Goal: Task Accomplishment & Management: Manage account settings

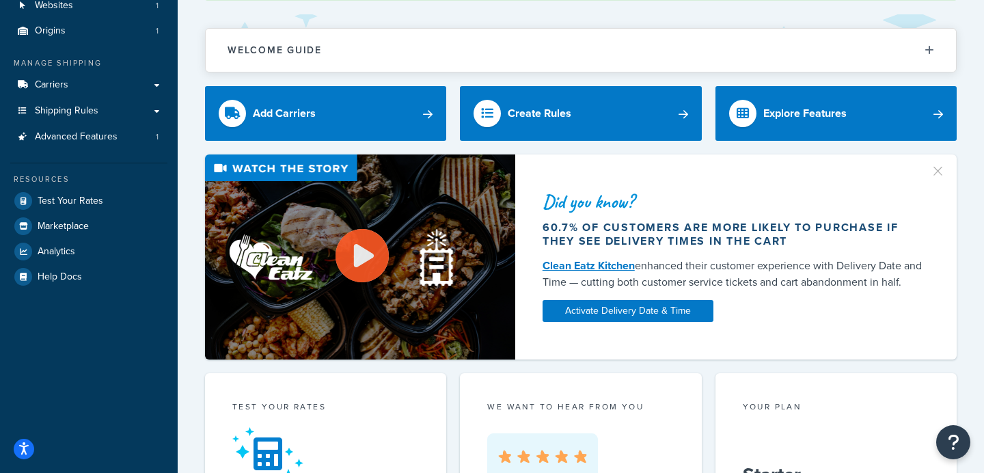
scroll to position [105, 0]
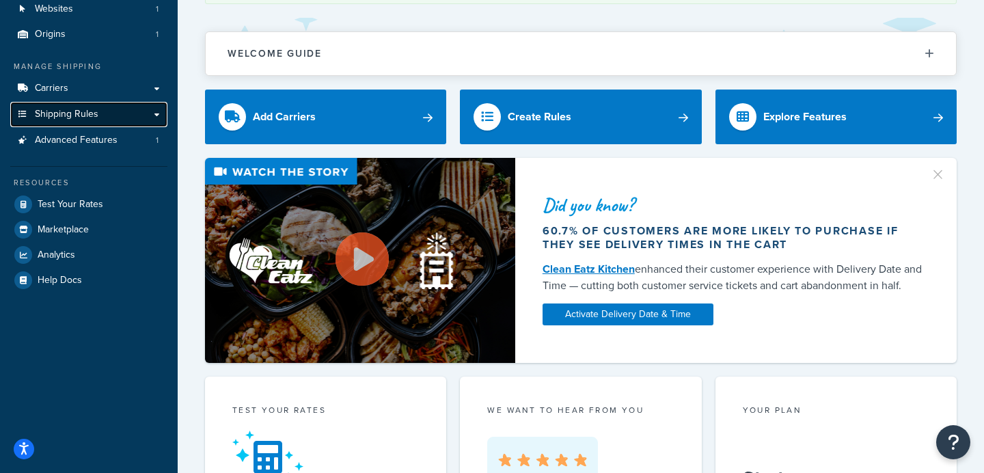
click at [60, 115] on span "Shipping Rules" at bounding box center [67, 115] width 64 height 12
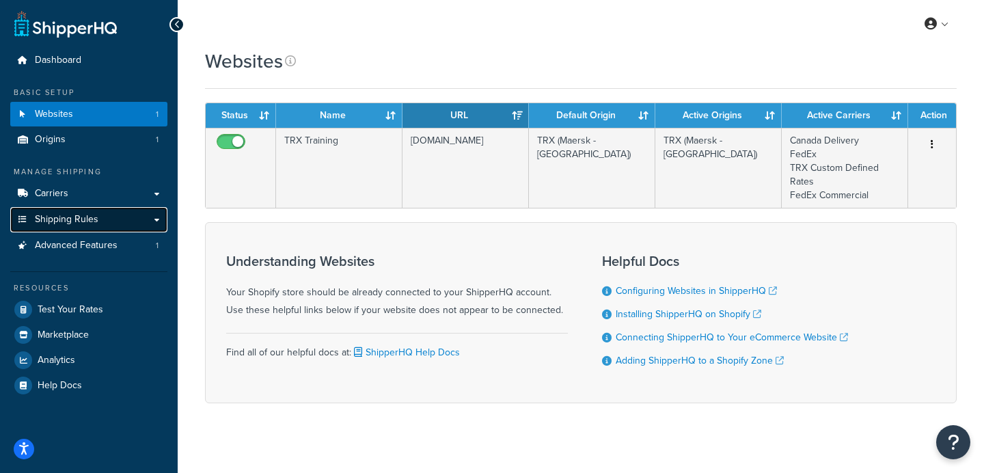
click at [85, 221] on span "Shipping Rules" at bounding box center [67, 220] width 64 height 12
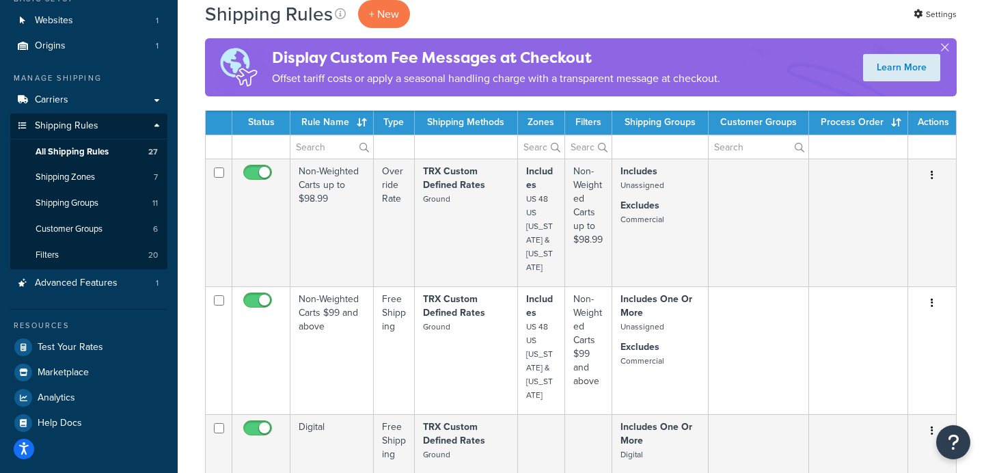
scroll to position [94, 0]
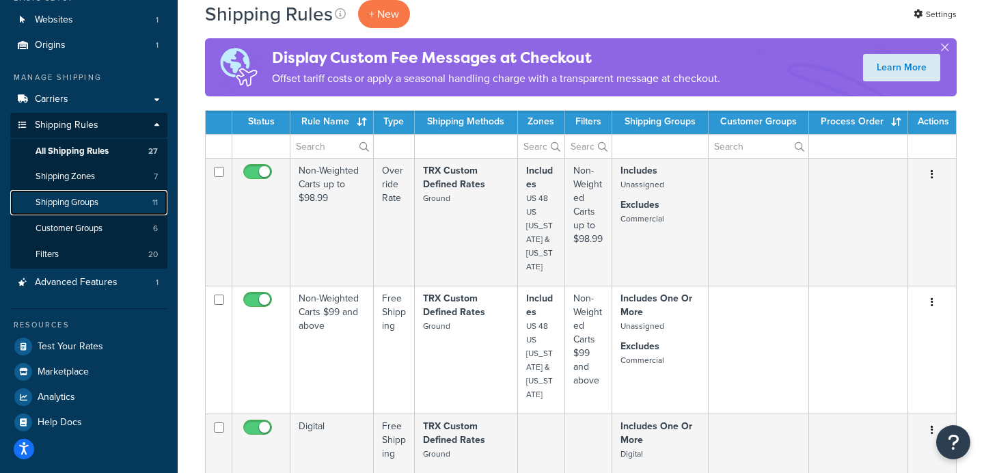
click at [83, 202] on span "Shipping Groups" at bounding box center [67, 203] width 63 height 12
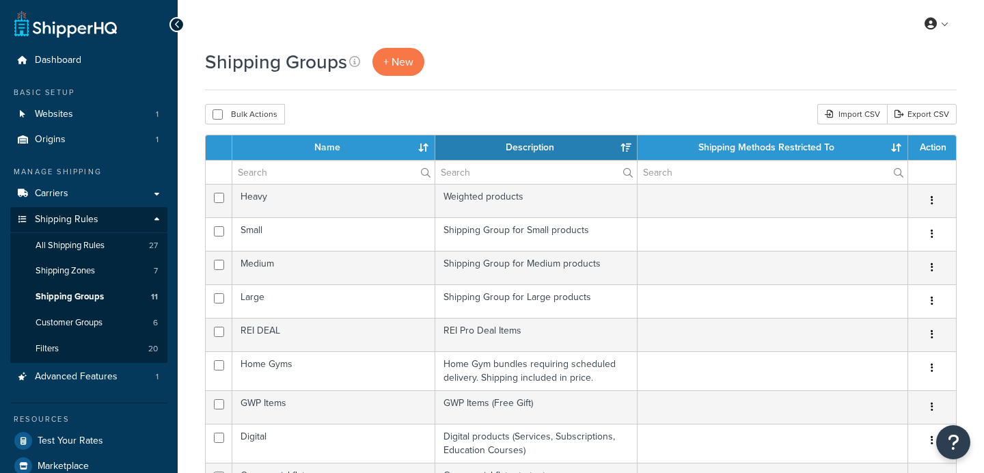
select select "15"
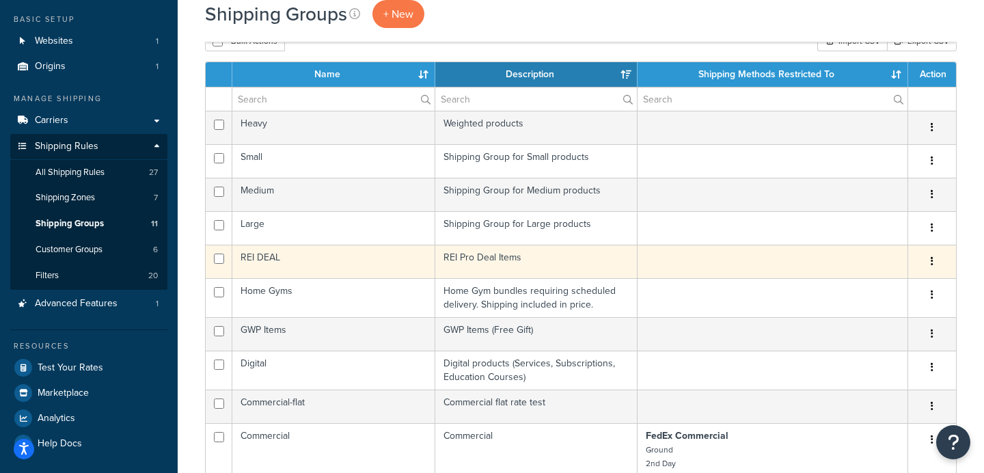
scroll to position [51, 0]
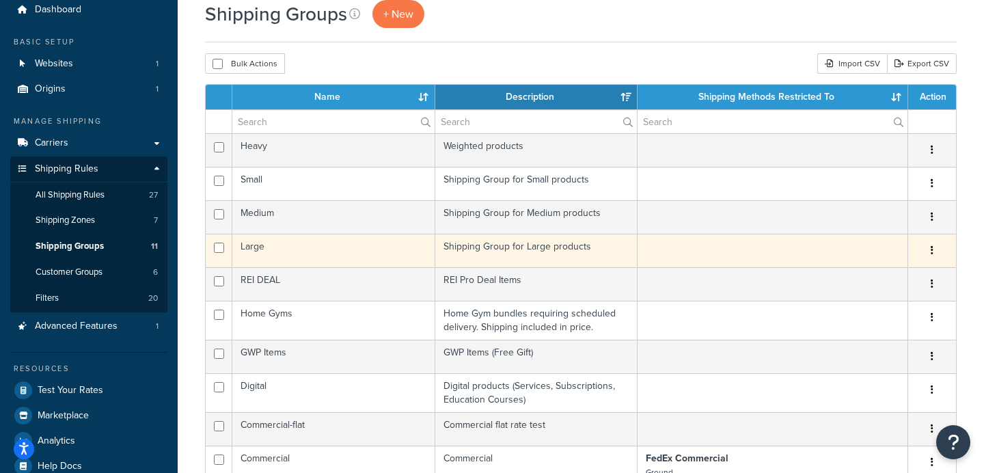
click at [507, 249] on td "Shipping Group for Large products" at bounding box center [536, 250] width 203 height 33
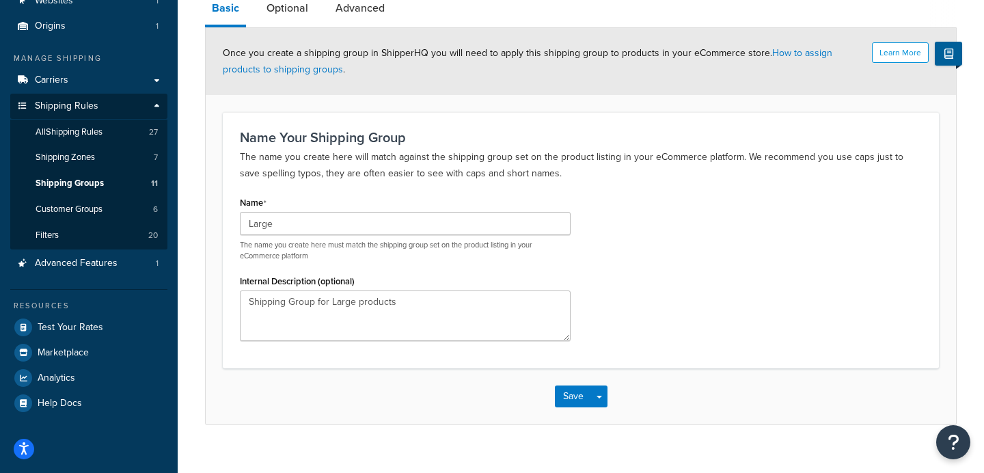
scroll to position [113, 0]
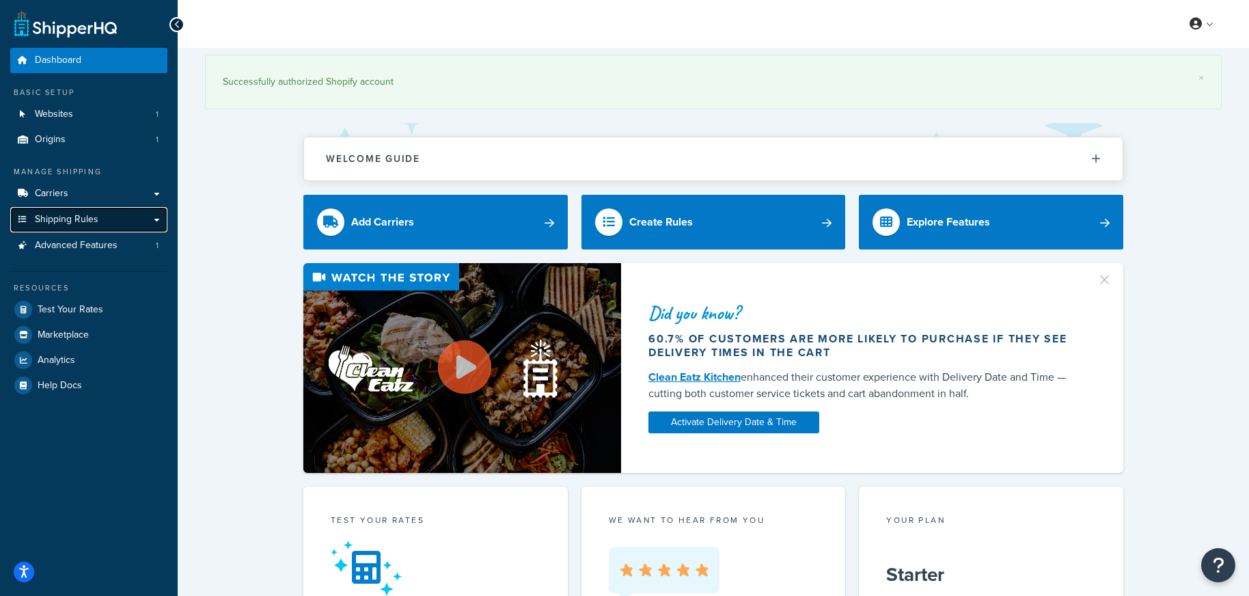
click at [85, 225] on span "Shipping Rules" at bounding box center [67, 220] width 64 height 12
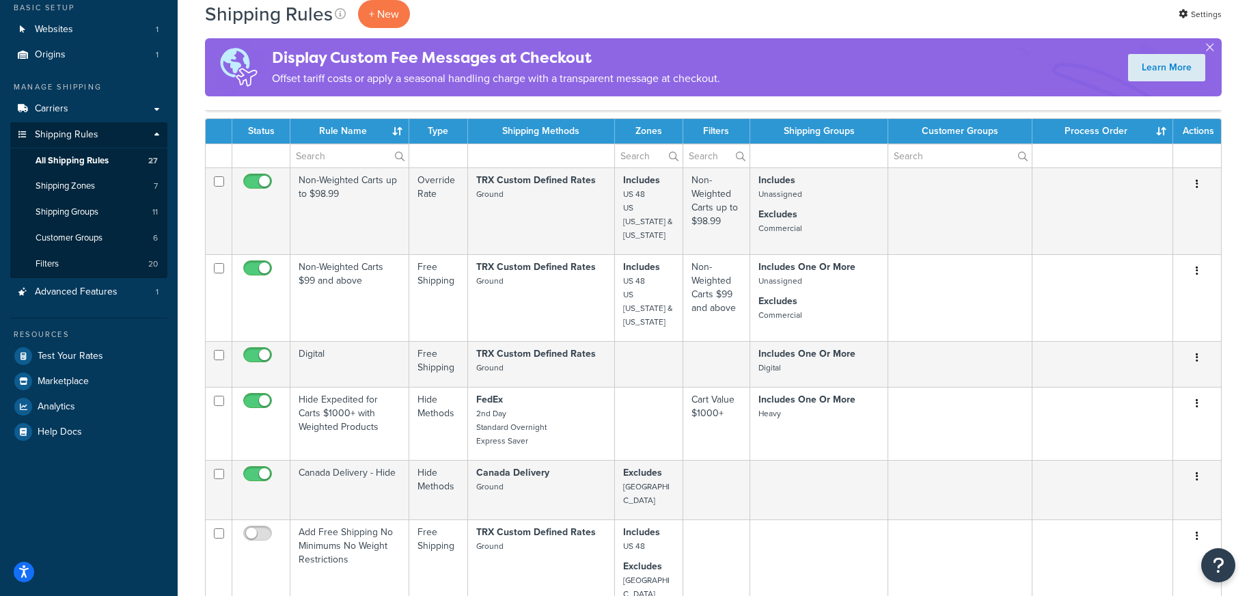
scroll to position [83, 0]
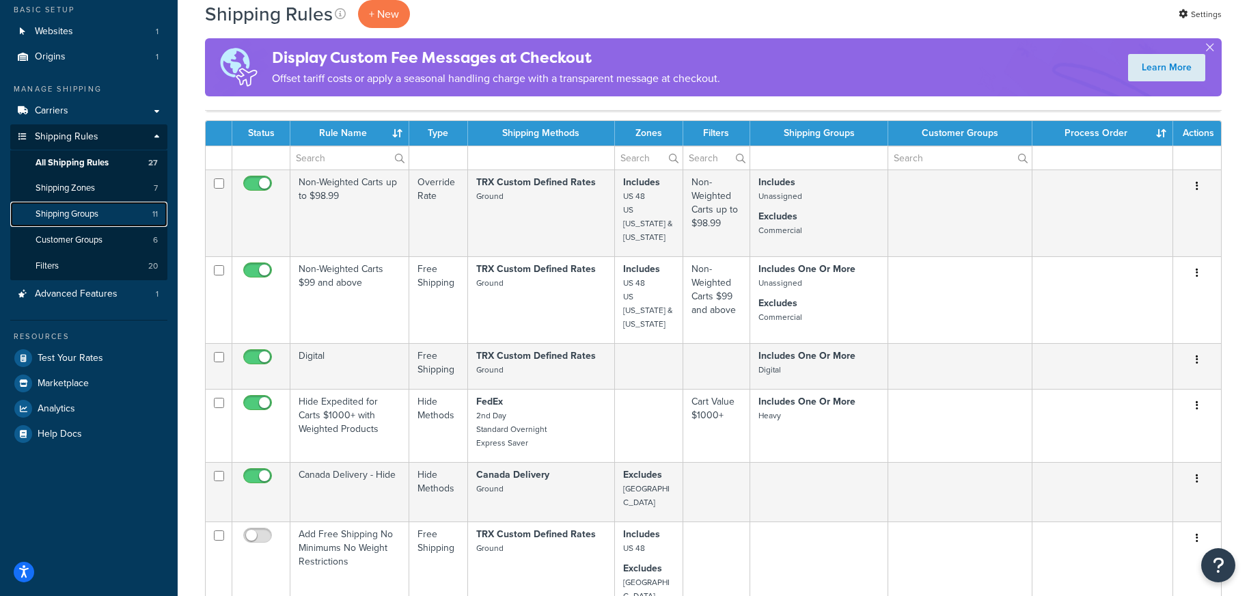
click at [83, 208] on span "Shipping Groups" at bounding box center [67, 214] width 63 height 12
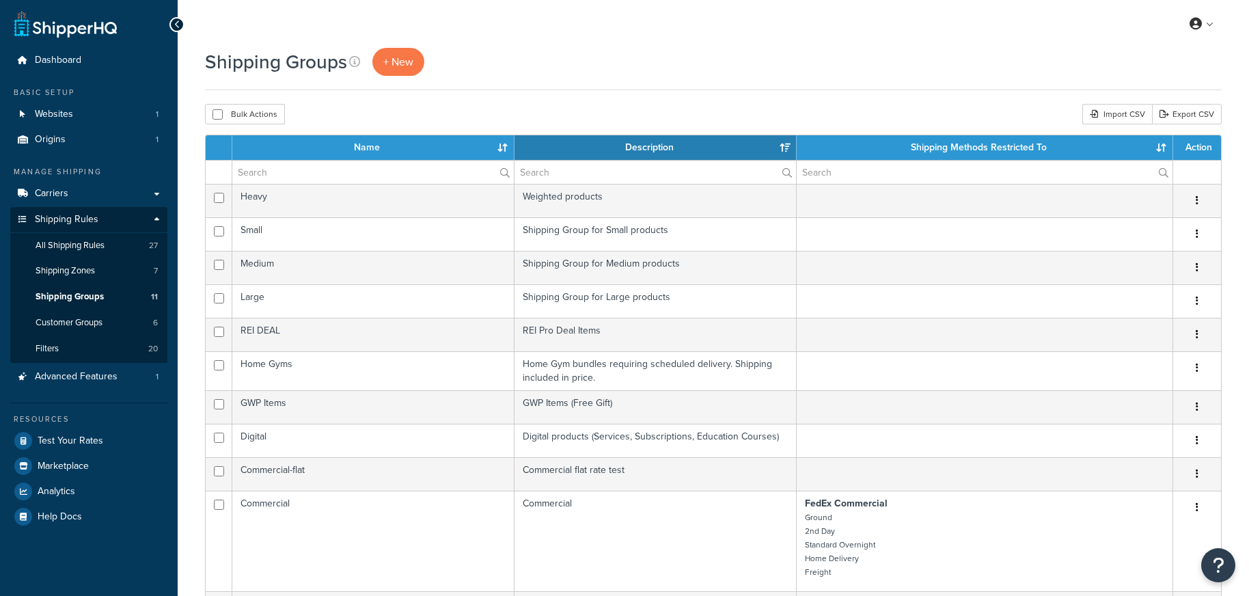
select select "15"
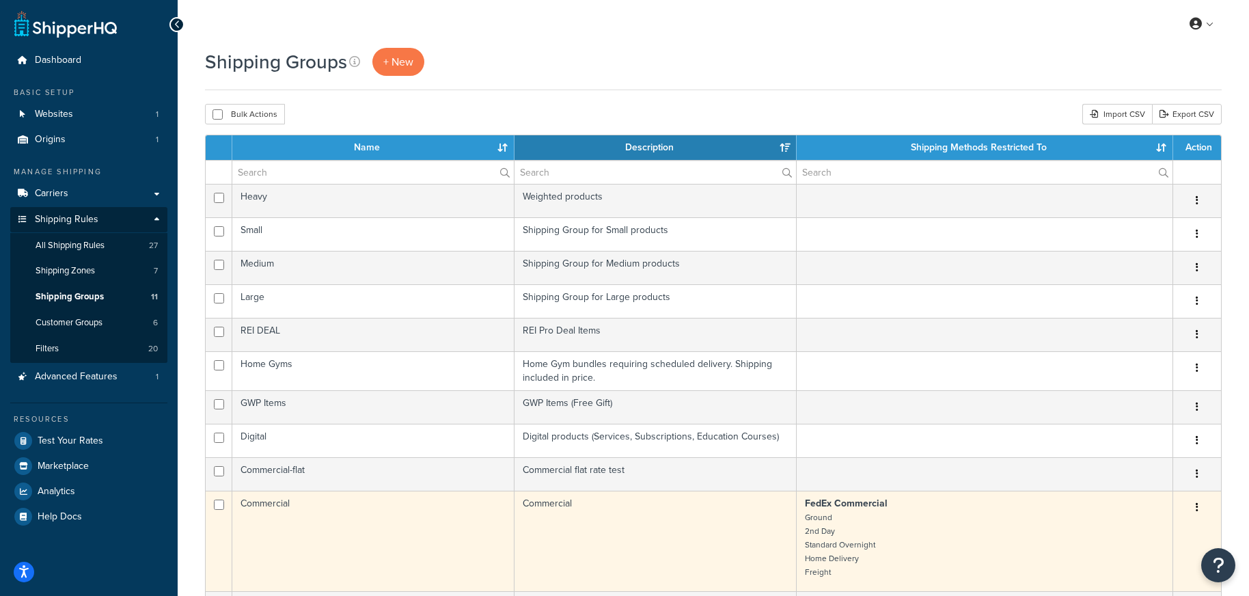
click at [309, 503] on td "Commercial" at bounding box center [373, 541] width 282 height 100
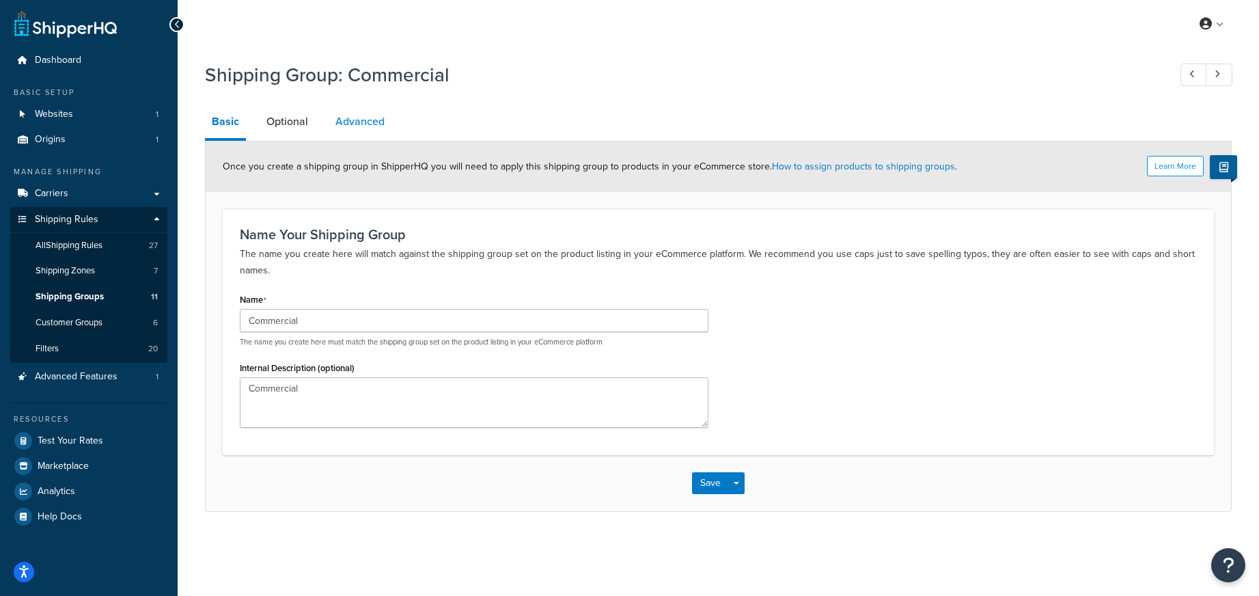
click at [364, 120] on link "Advanced" at bounding box center [360, 121] width 63 height 33
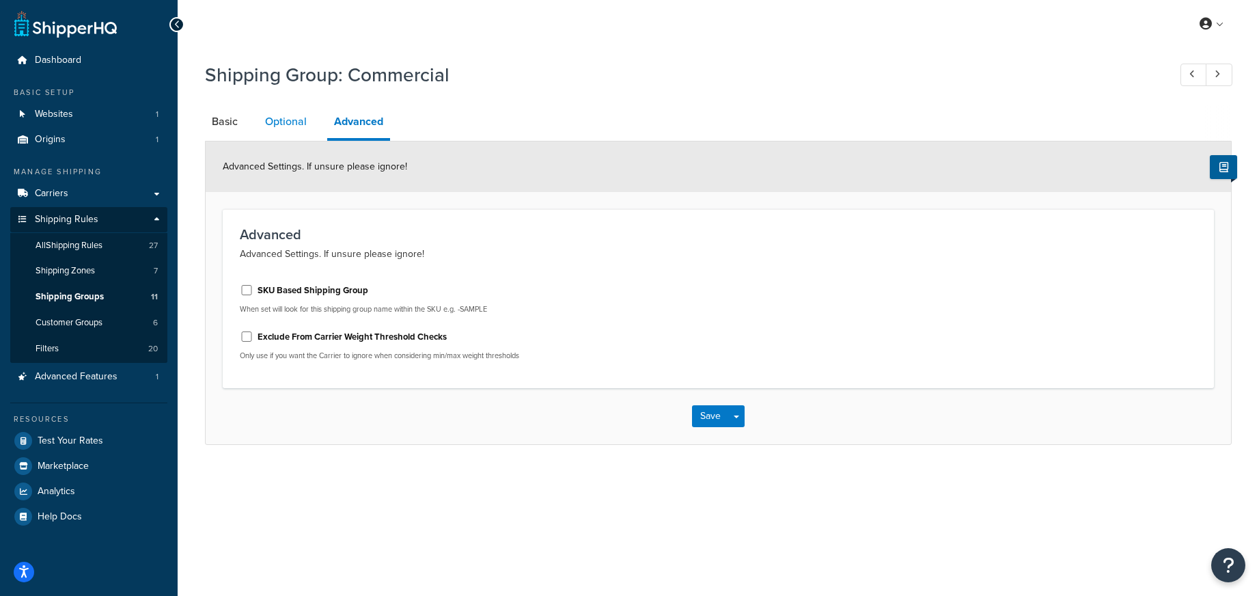
click at [304, 121] on link "Optional" at bounding box center [285, 121] width 55 height 33
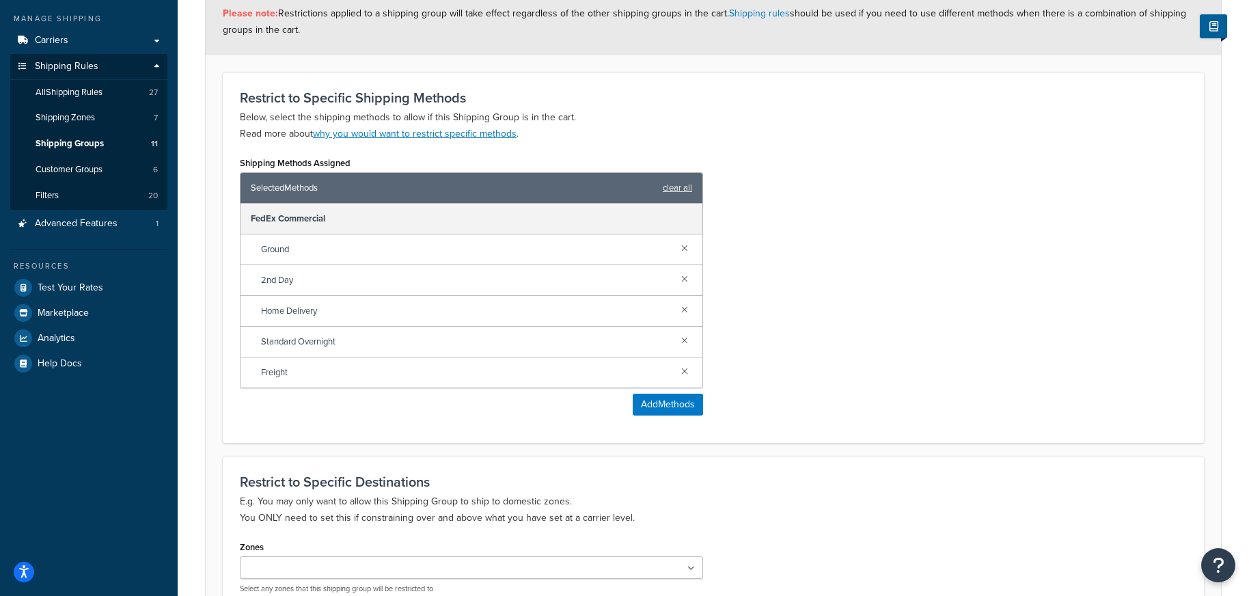
scroll to position [20, 0]
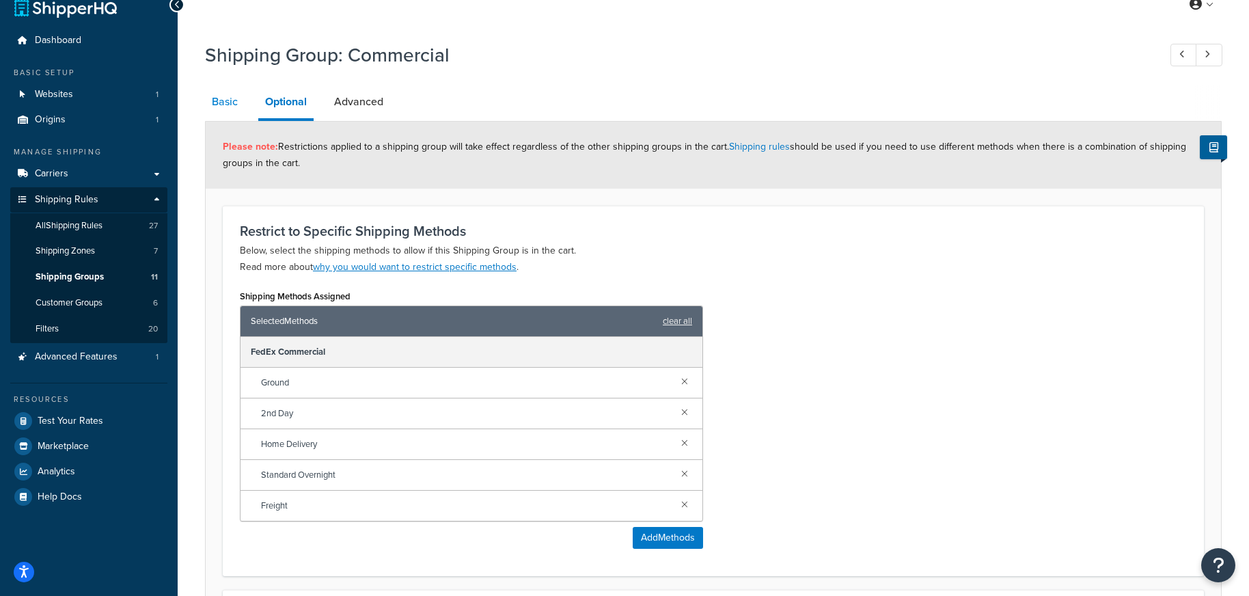
click at [232, 105] on link "Basic" at bounding box center [225, 101] width 40 height 33
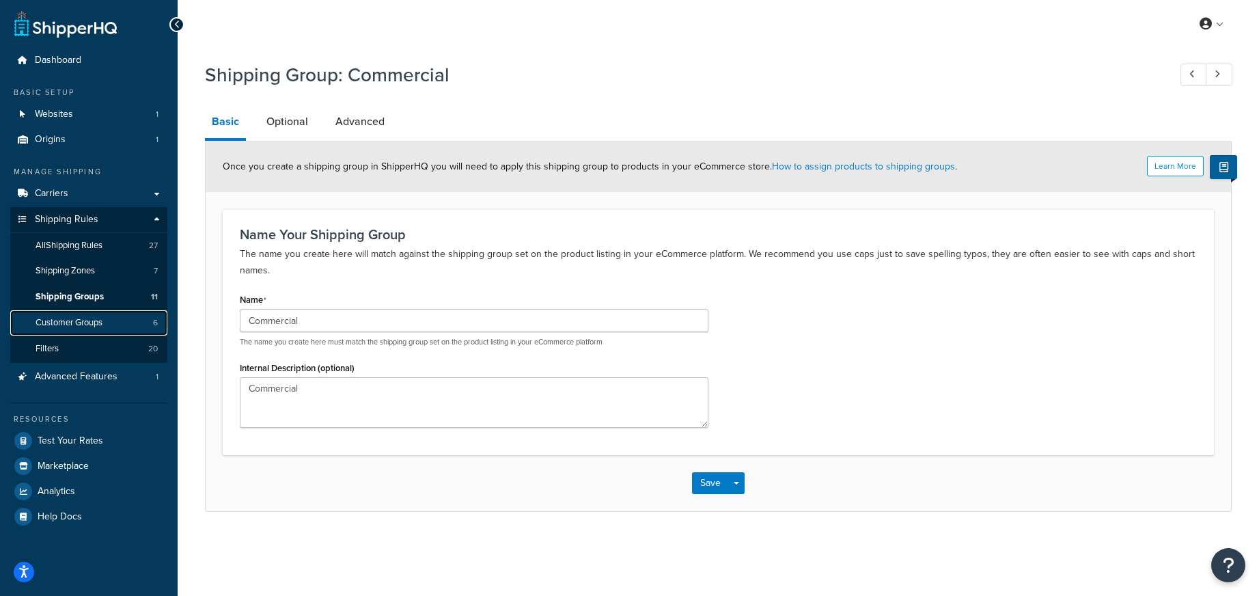
click at [115, 329] on link "Customer Groups 6" at bounding box center [88, 322] width 157 height 25
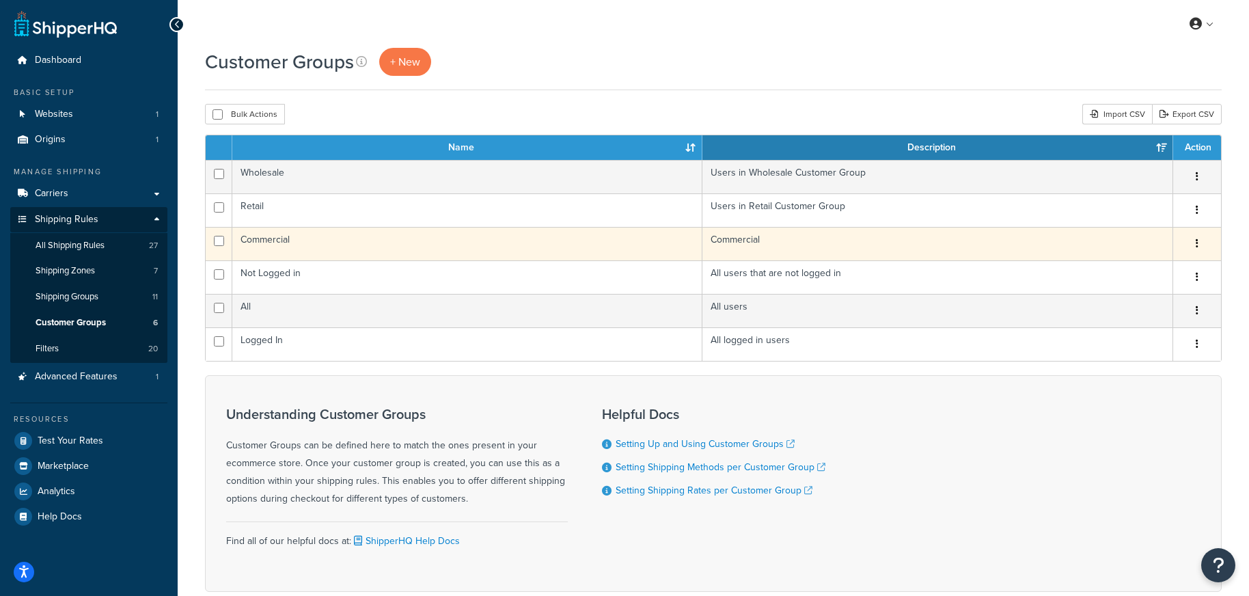
click at [456, 253] on td "Commercial" at bounding box center [467, 243] width 470 height 33
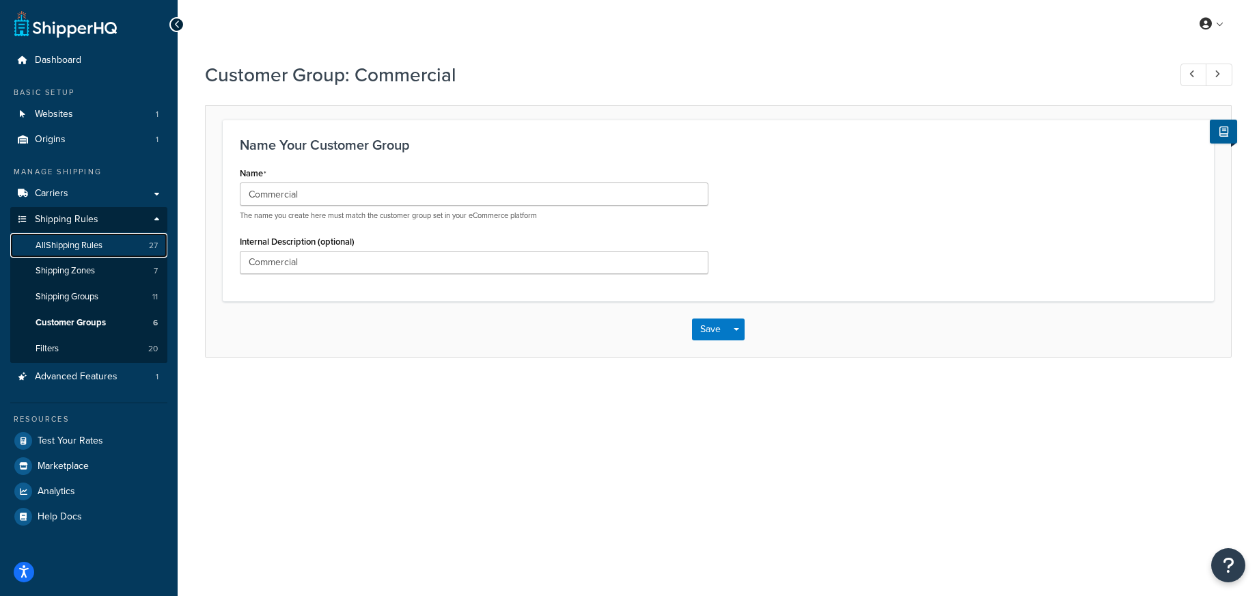
click at [73, 247] on span "All Shipping Rules" at bounding box center [69, 246] width 67 height 12
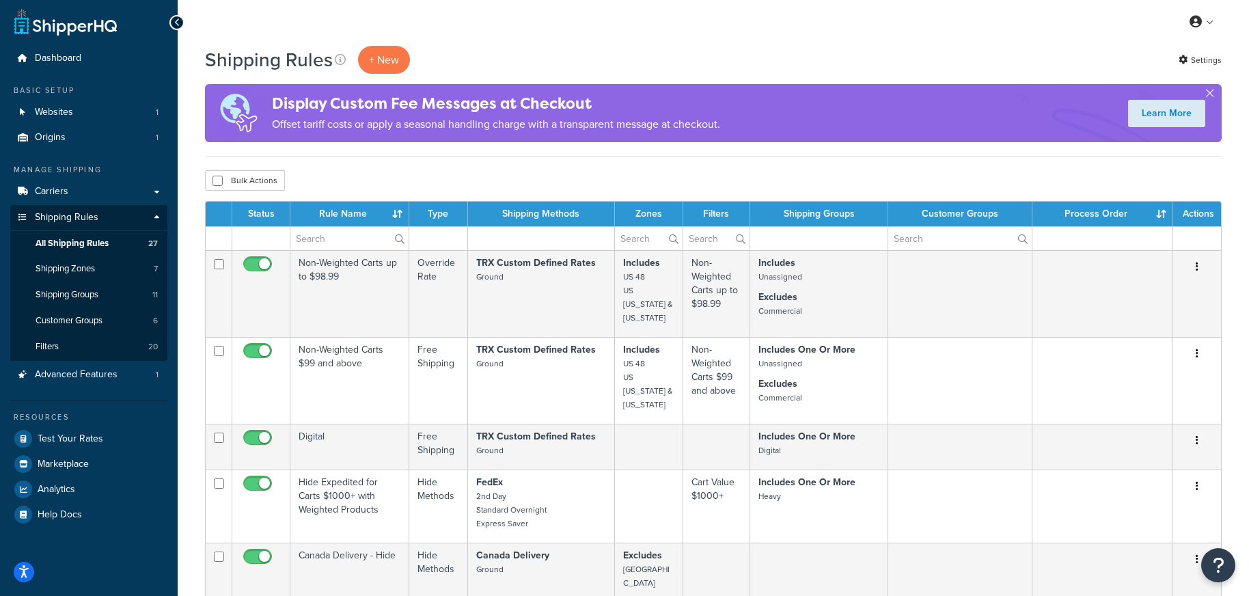
scroll to position [671, 0]
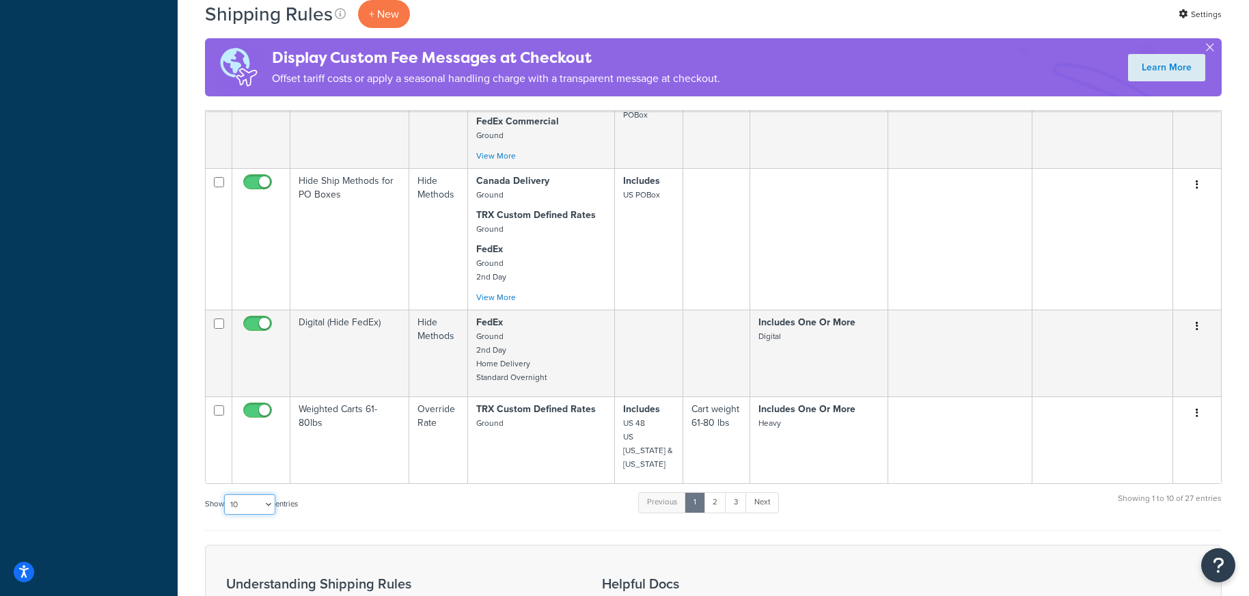
click at [272, 494] on select "10 15 25 50 100 1000" at bounding box center [249, 504] width 51 height 20
select select "100"
click at [225, 494] on select "10 15 25 50 100 1000" at bounding box center [249, 504] width 51 height 20
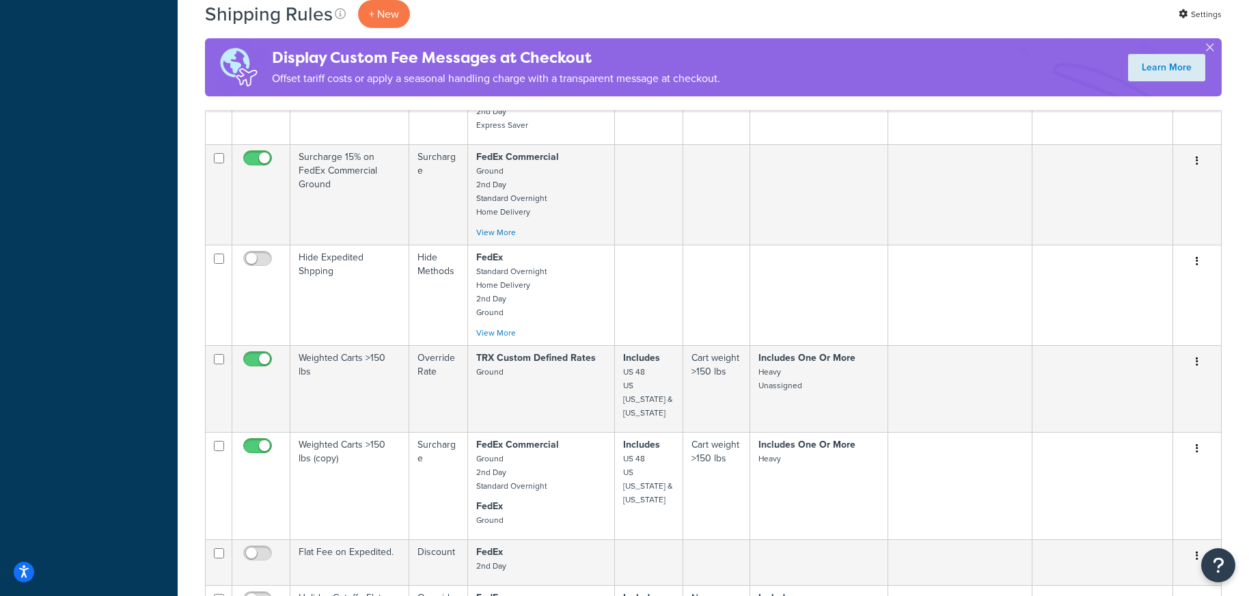
scroll to position [1443, 0]
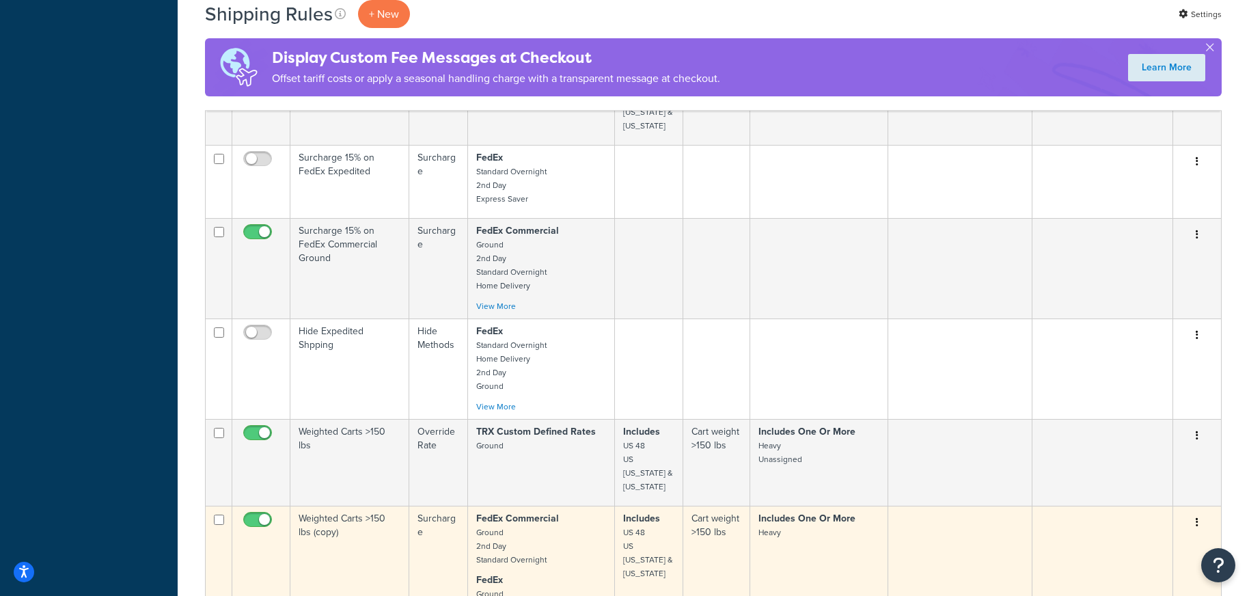
click at [315, 506] on td "Weighted Carts >150 lbs (copy)" at bounding box center [349, 559] width 119 height 107
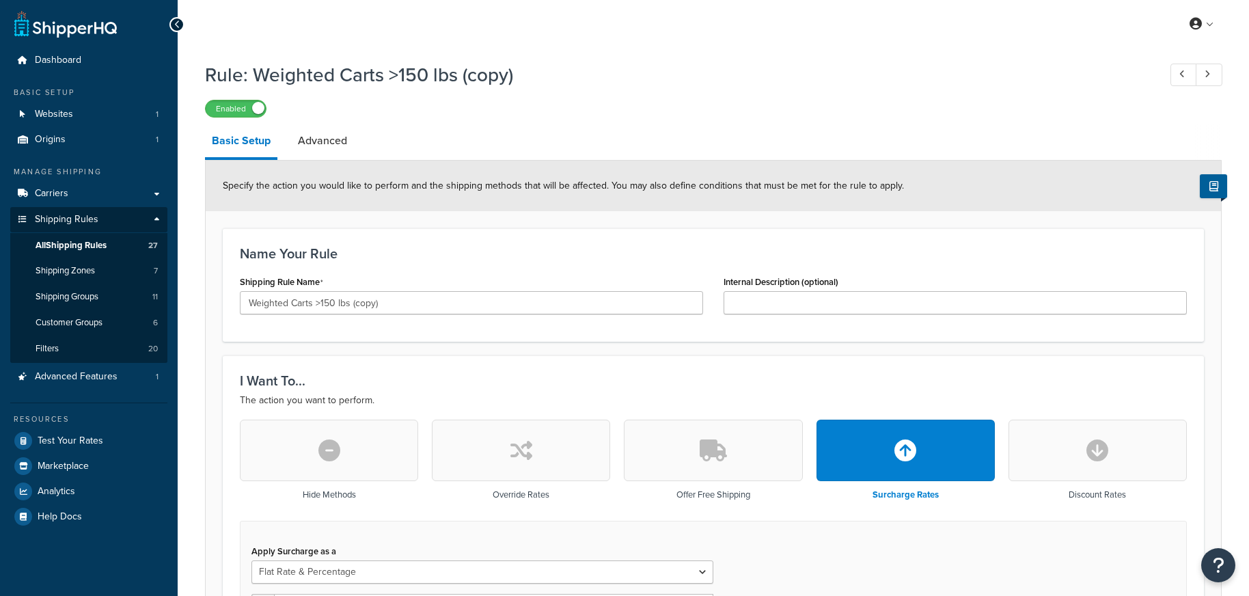
select select "FLAT_RATE_AND_PERCENTAGE"
select select "ORDER"
select select "SHIPPING_GROUP"
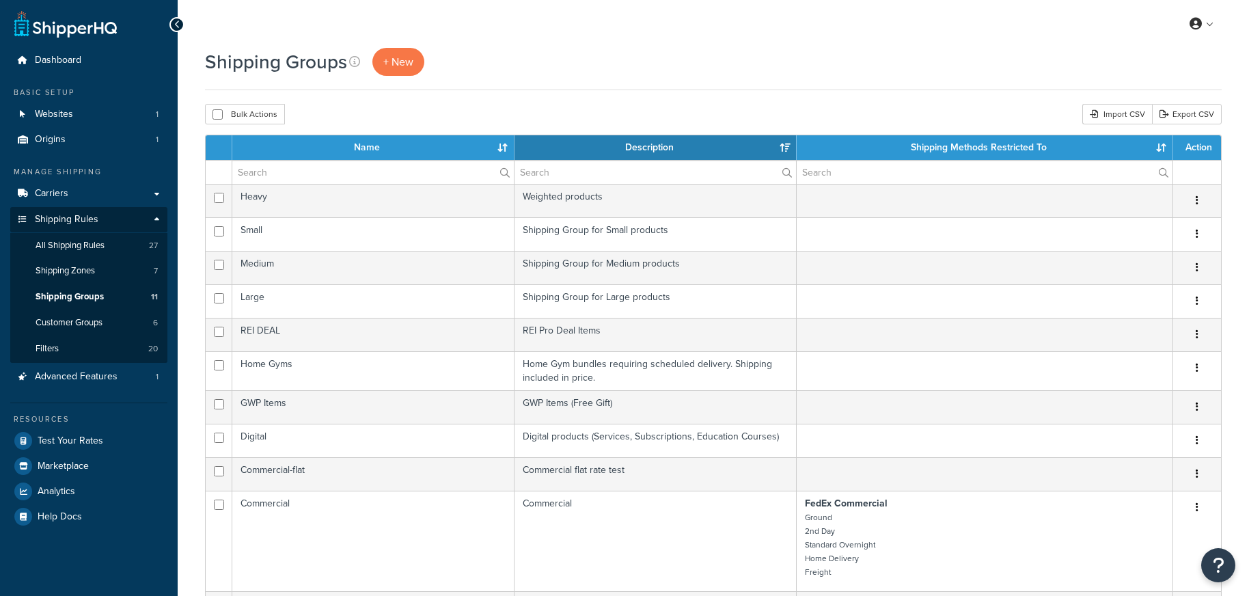
select select "15"
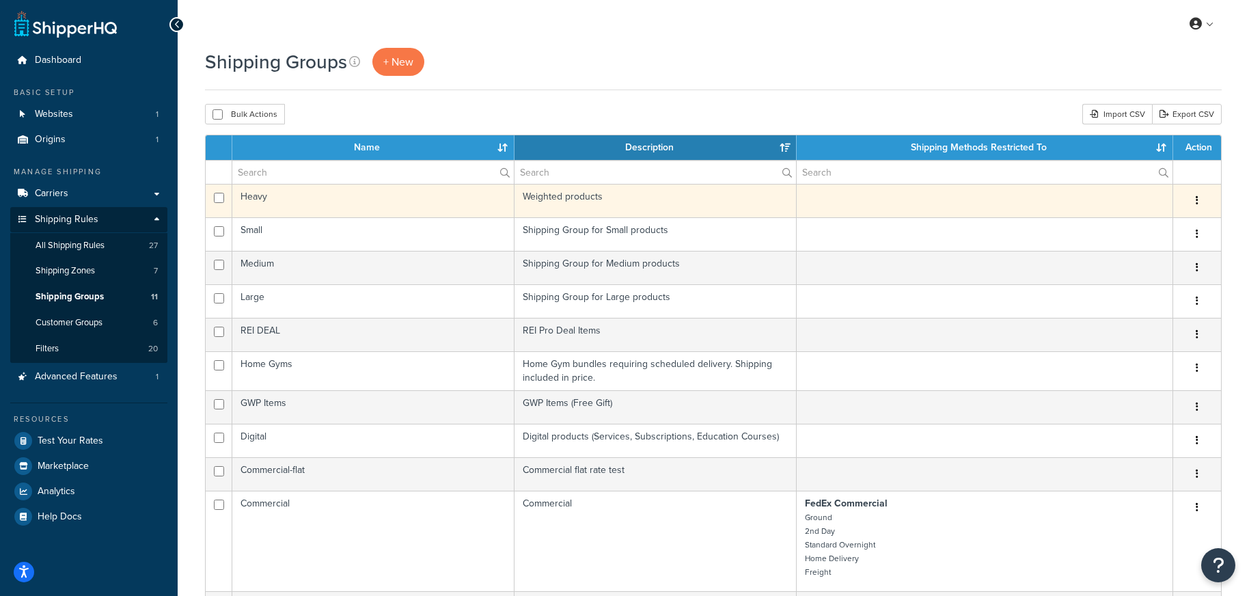
click at [251, 197] on td "Heavy" at bounding box center [373, 200] width 282 height 33
